Goal: Information Seeking & Learning: Learn about a topic

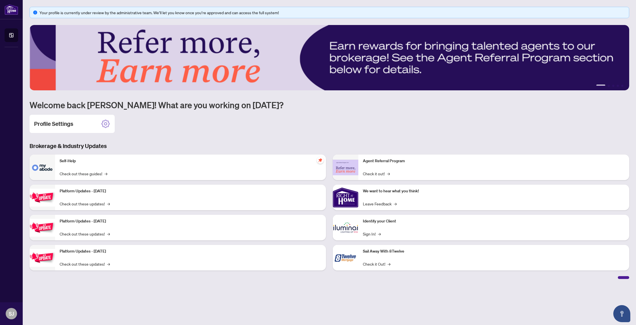
click at [100, 11] on div "Your profile is currently under review by the administrative team. We’ll let yo…" at bounding box center [332, 12] width 586 height 6
click at [297, 15] on div "Your profile is currently under review by the administrative team. We’ll let yo…" at bounding box center [332, 12] width 586 height 6
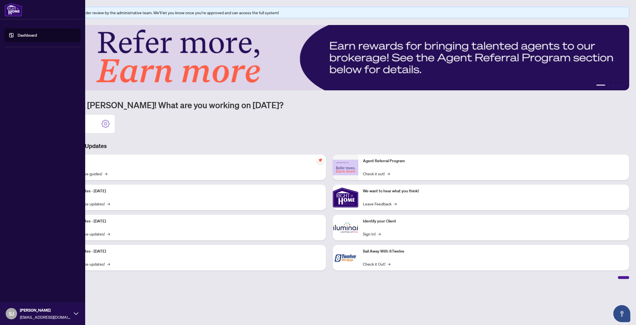
click at [25, 37] on link "Dashboard" at bounding box center [27, 35] width 19 height 5
click at [14, 7] on img at bounding box center [14, 10] width 18 height 14
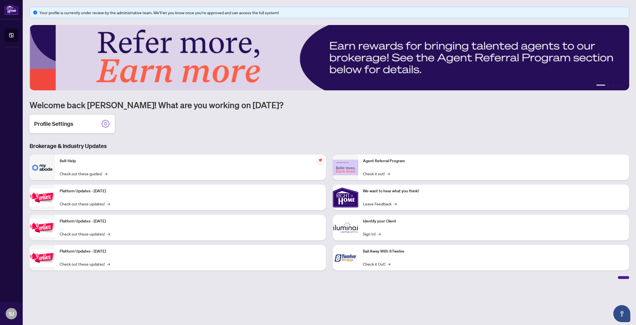
click at [104, 126] on icon at bounding box center [105, 123] width 9 height 9
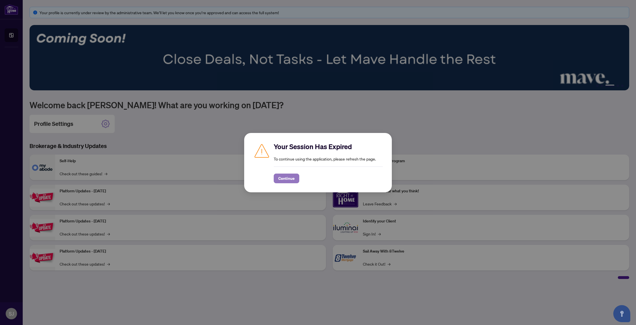
drag, startPoint x: 287, startPoint y: 177, endPoint x: 284, endPoint y: 176, distance: 3.4
click at [287, 177] on span "Continue" at bounding box center [286, 178] width 16 height 9
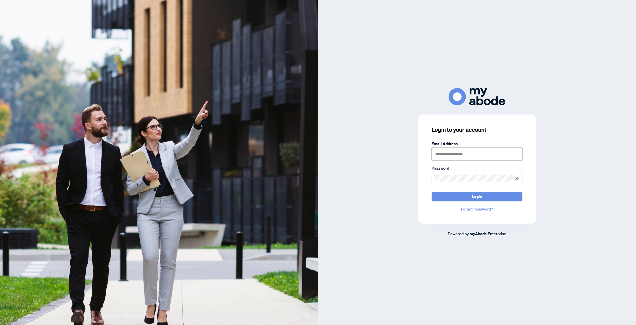
click at [464, 155] on input "text" at bounding box center [476, 153] width 91 height 13
type input "**********"
click at [475, 198] on span "Login" at bounding box center [477, 196] width 10 height 9
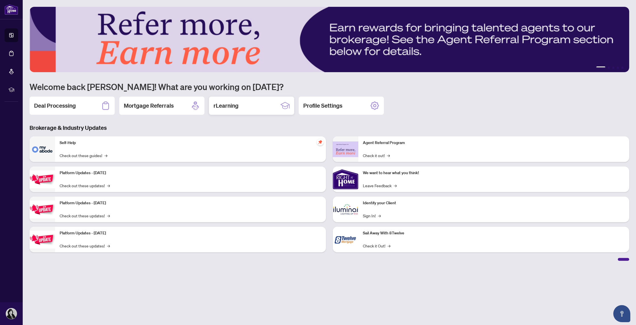
click at [232, 107] on h2 "rLearning" at bounding box center [225, 106] width 25 height 8
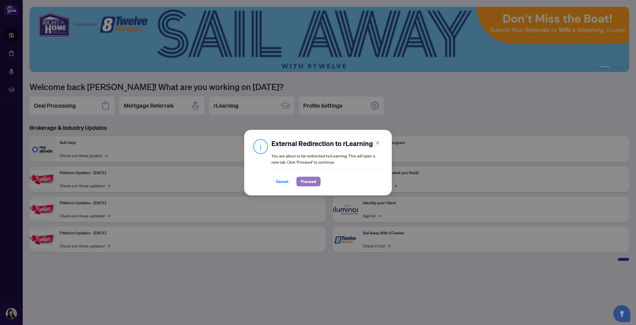
click at [308, 182] on span "Proceed" at bounding box center [308, 181] width 15 height 9
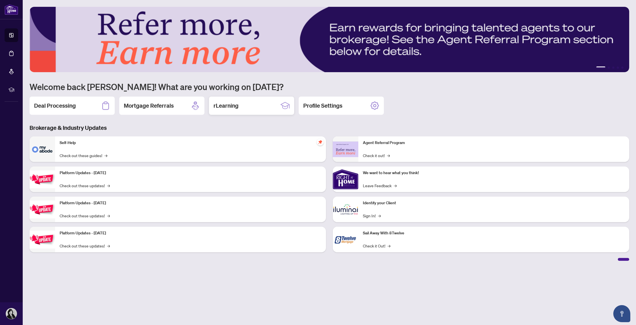
click at [225, 105] on h2 "rLearning" at bounding box center [225, 106] width 25 height 8
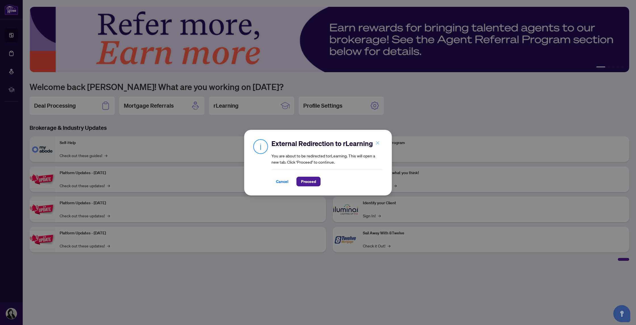
click at [377, 143] on icon "close" at bounding box center [377, 142] width 3 height 3
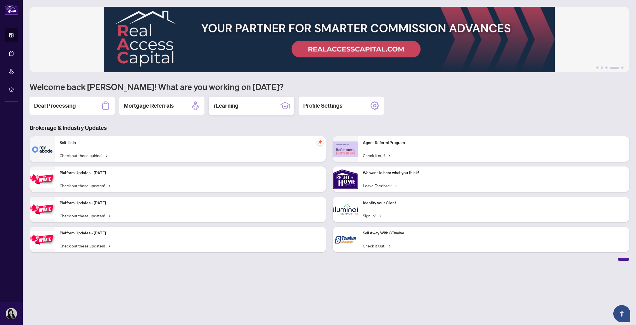
click at [224, 107] on h2 "rLearning" at bounding box center [225, 106] width 25 height 8
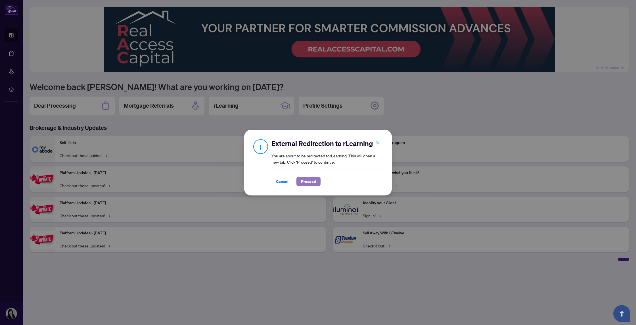
click at [309, 182] on span "Proceed" at bounding box center [308, 181] width 15 height 9
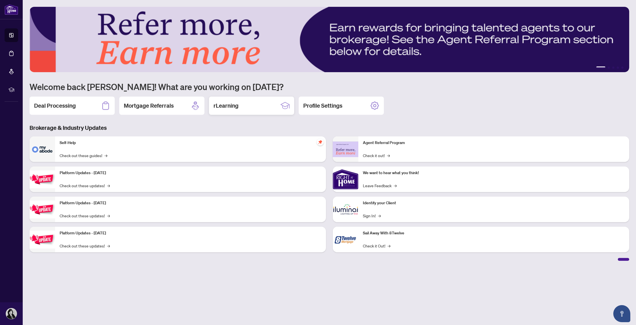
click at [224, 105] on h2 "rLearning" at bounding box center [225, 106] width 25 height 8
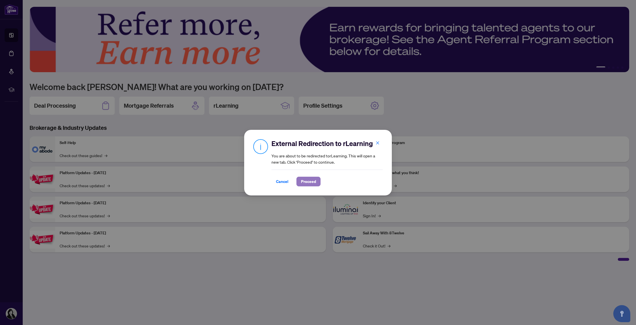
click at [309, 181] on span "Proceed" at bounding box center [308, 181] width 15 height 9
